Goal: Information Seeking & Learning: Learn about a topic

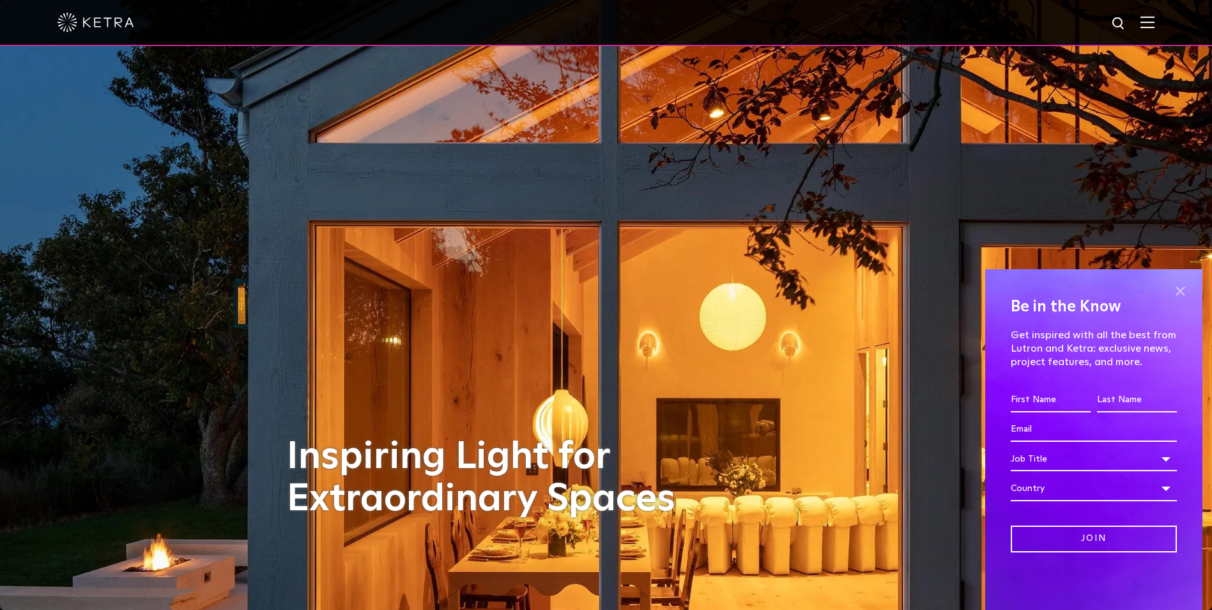
click at [1175, 294] on span at bounding box center [1180, 291] width 19 height 19
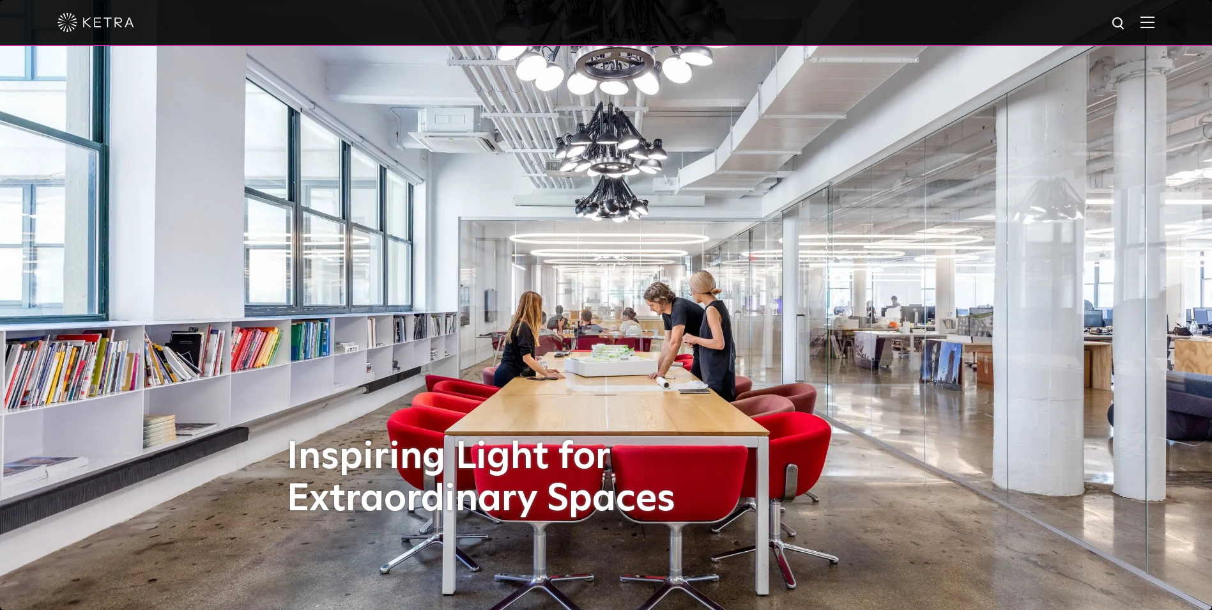
click at [1127, 24] on img at bounding box center [1119, 24] width 16 height 16
type input "circadian"
click at [1079, 14] on button "Search" at bounding box center [1088, 23] width 19 height 19
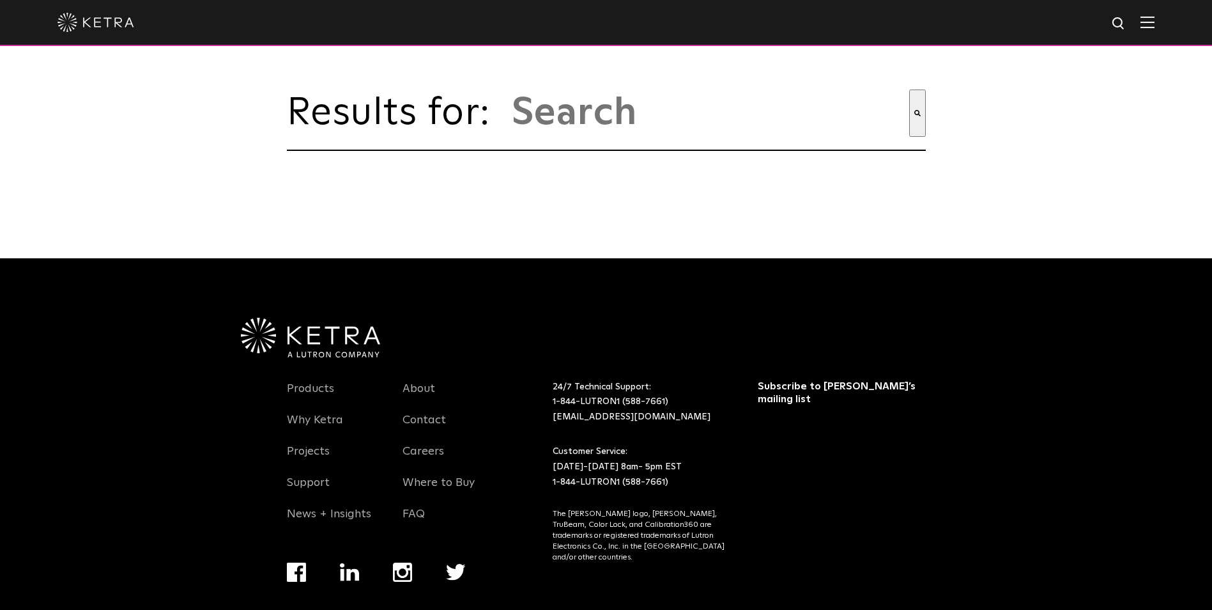
type input "circadian"
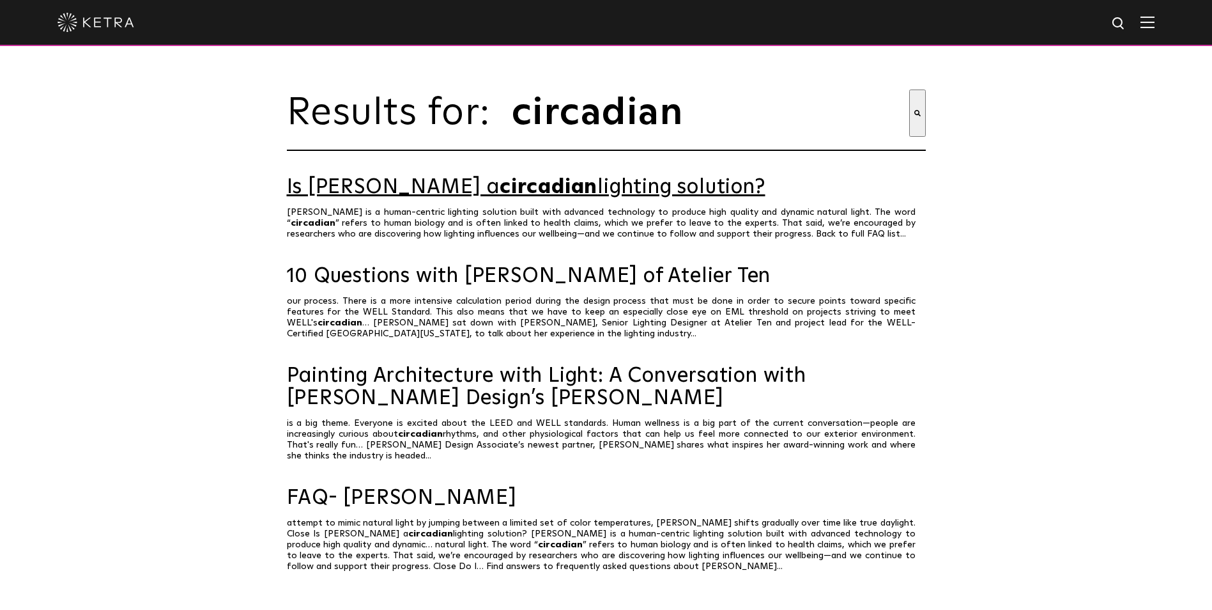
click at [385, 196] on link "Is Ketra a circadian lighting solution?" at bounding box center [606, 187] width 639 height 22
